Goal: Check status: Check status

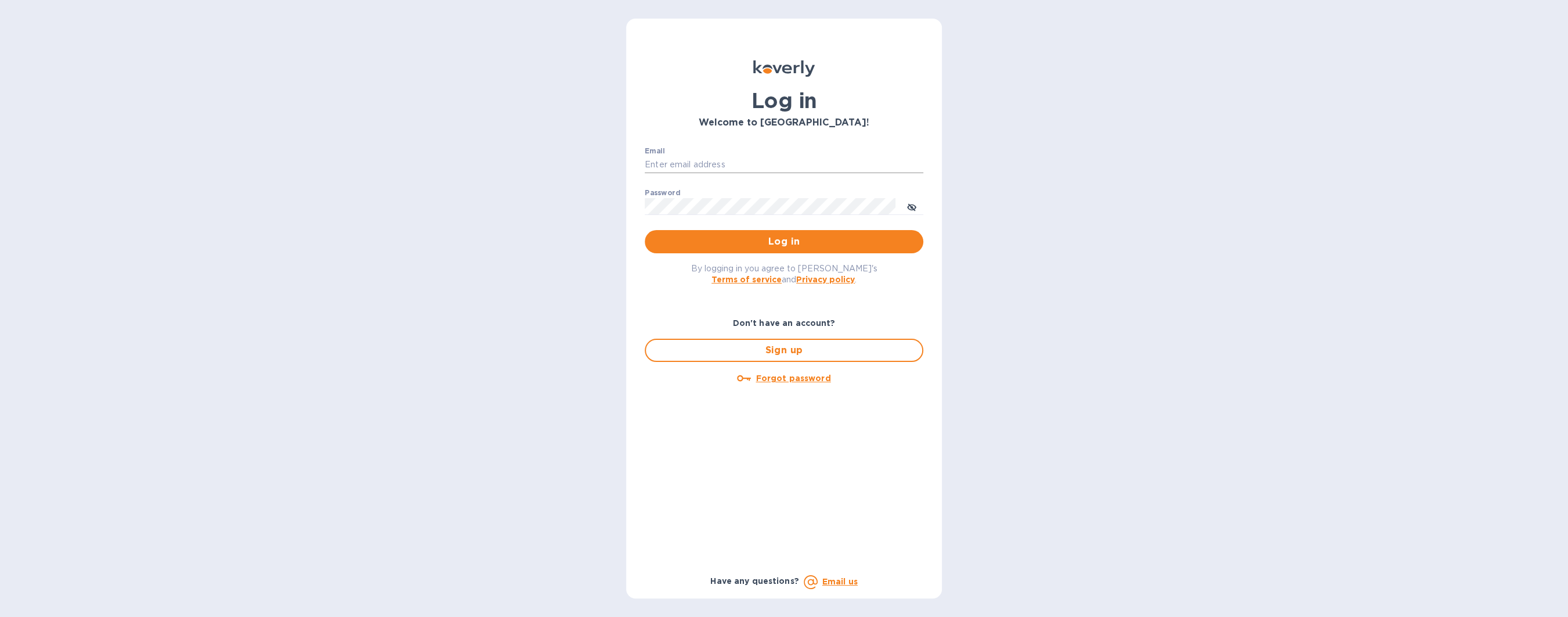
click at [711, 157] on input "Email" at bounding box center [784, 165] width 278 height 18
type input "billing@uagusa.com"
click at [737, 249] on button "Log in" at bounding box center [784, 242] width 278 height 24
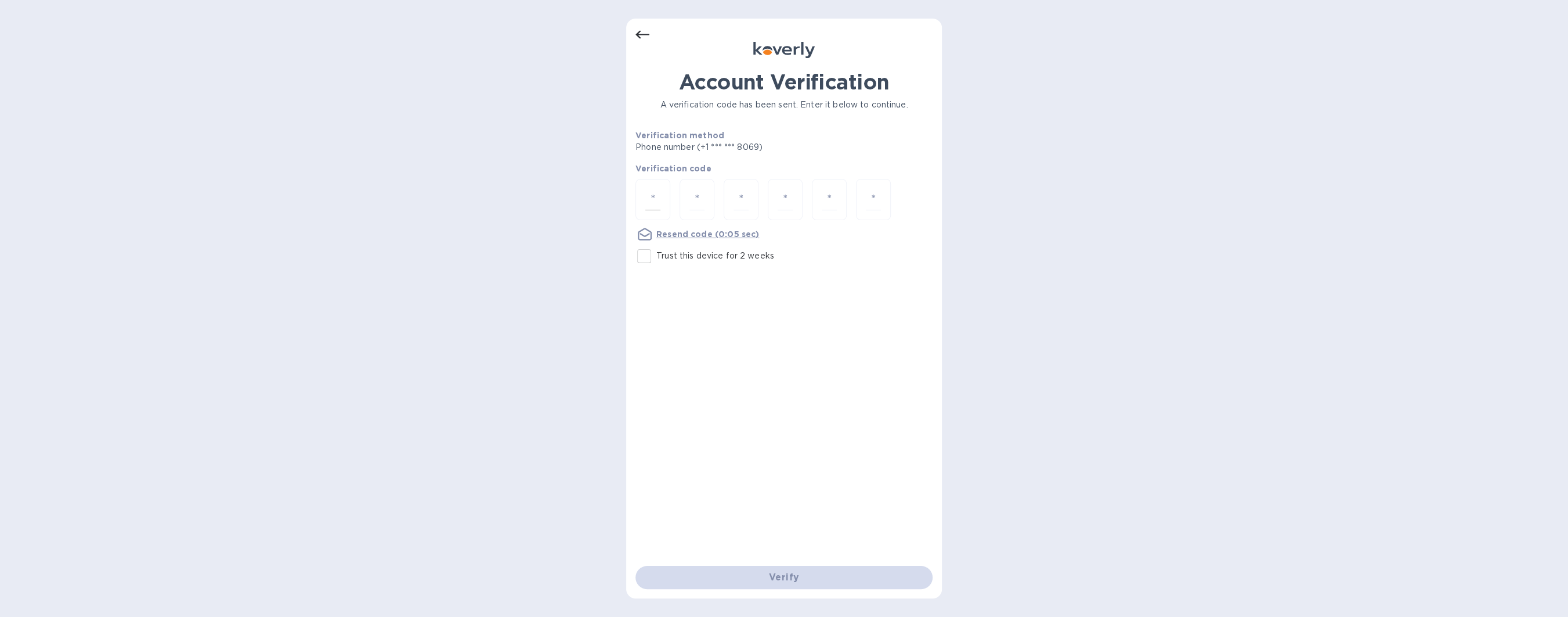
click at [665, 193] on div at bounding box center [652, 199] width 35 height 41
type input "3"
type input "1"
type input "8"
type input "1"
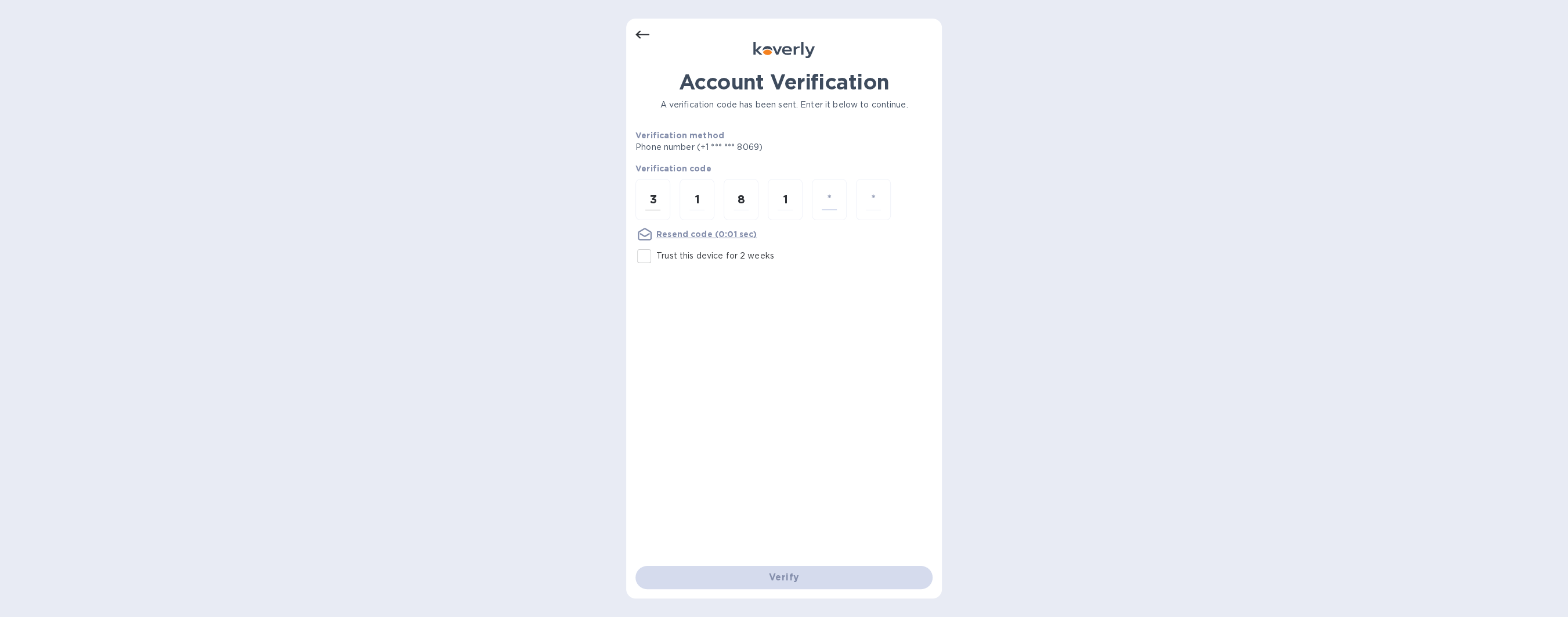
type input "7"
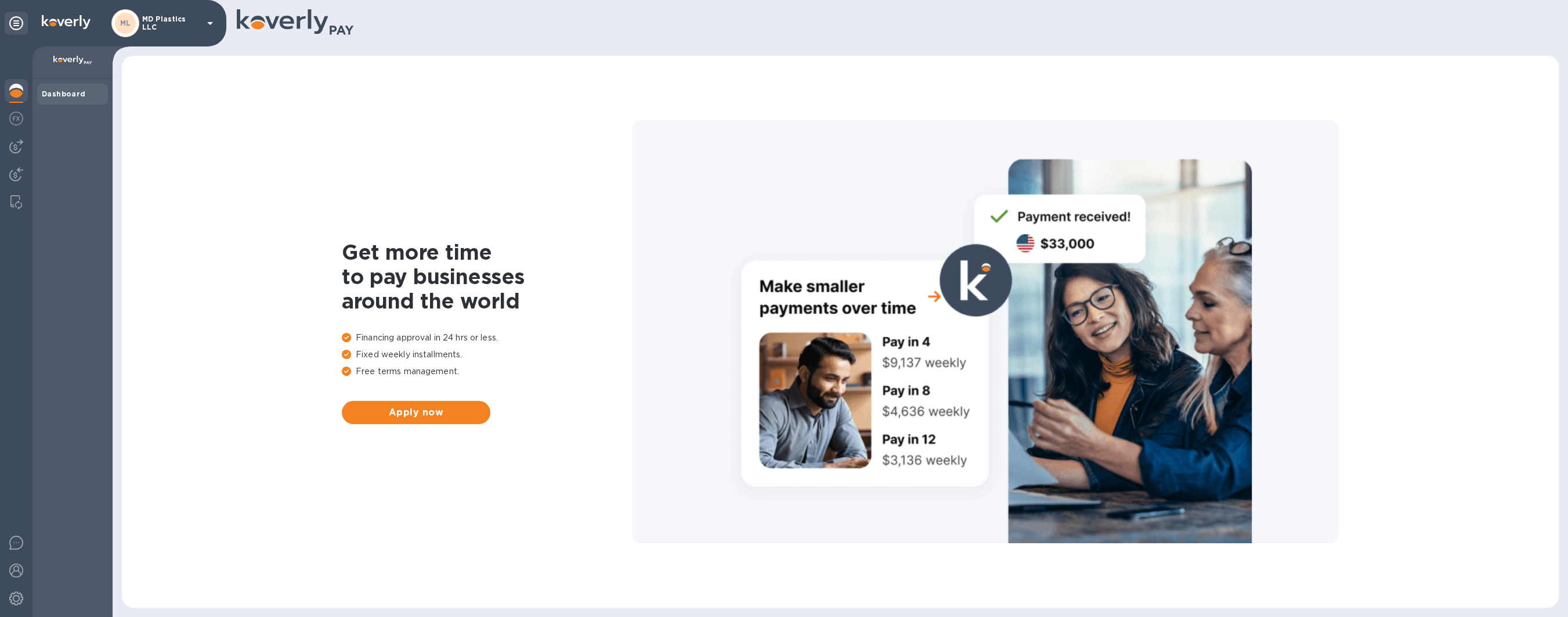
click at [112, 27] on div "ML MD Plastics LLC" at bounding box center [112, 23] width 226 height 46
click at [116, 23] on div "ML" at bounding box center [124, 23] width 21 height 21
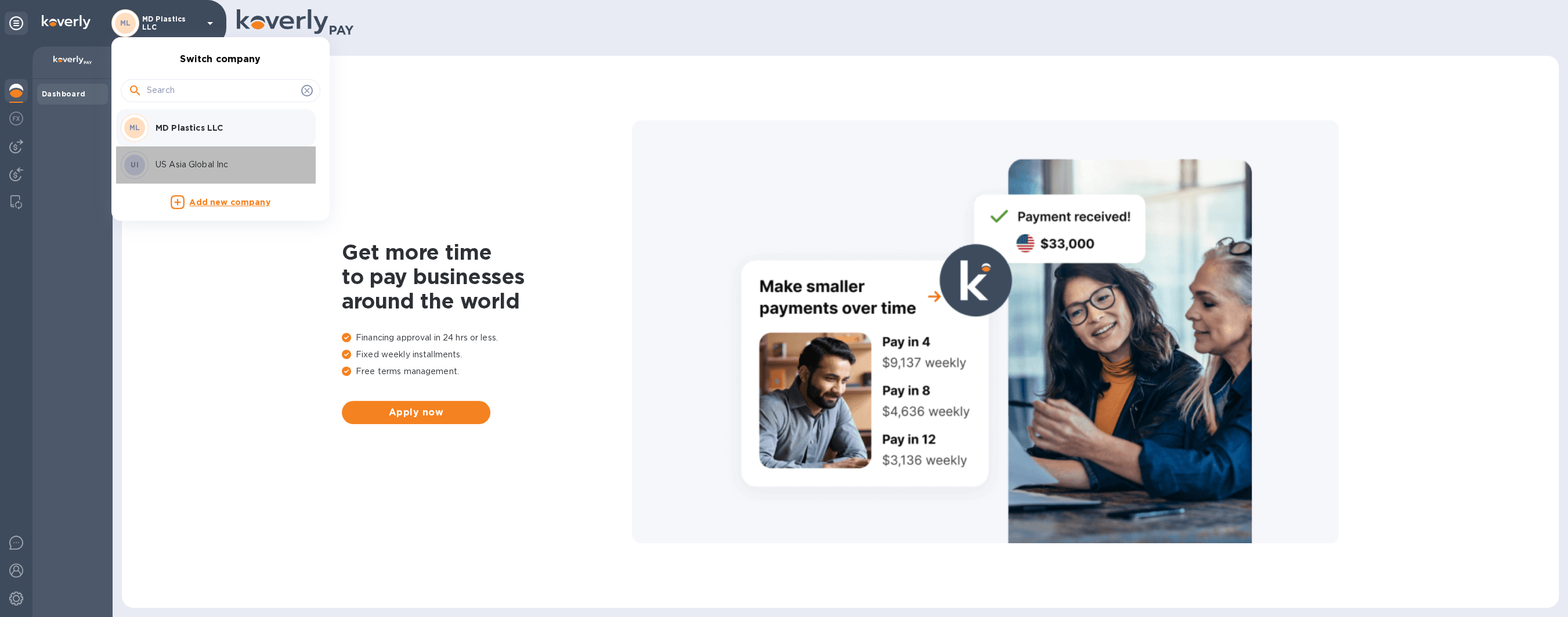
click at [154, 162] on div "US Asia Global Inc" at bounding box center [226, 165] width 151 height 12
